Goal: Navigation & Orientation: Go to known website

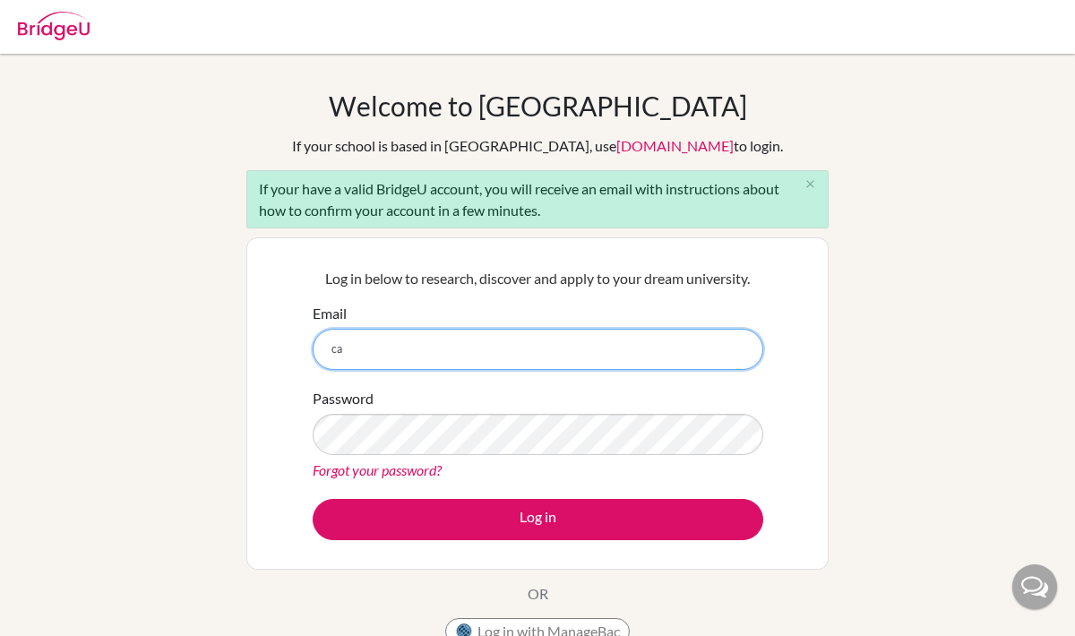
type input "ca"
